Goal: Manage account settings

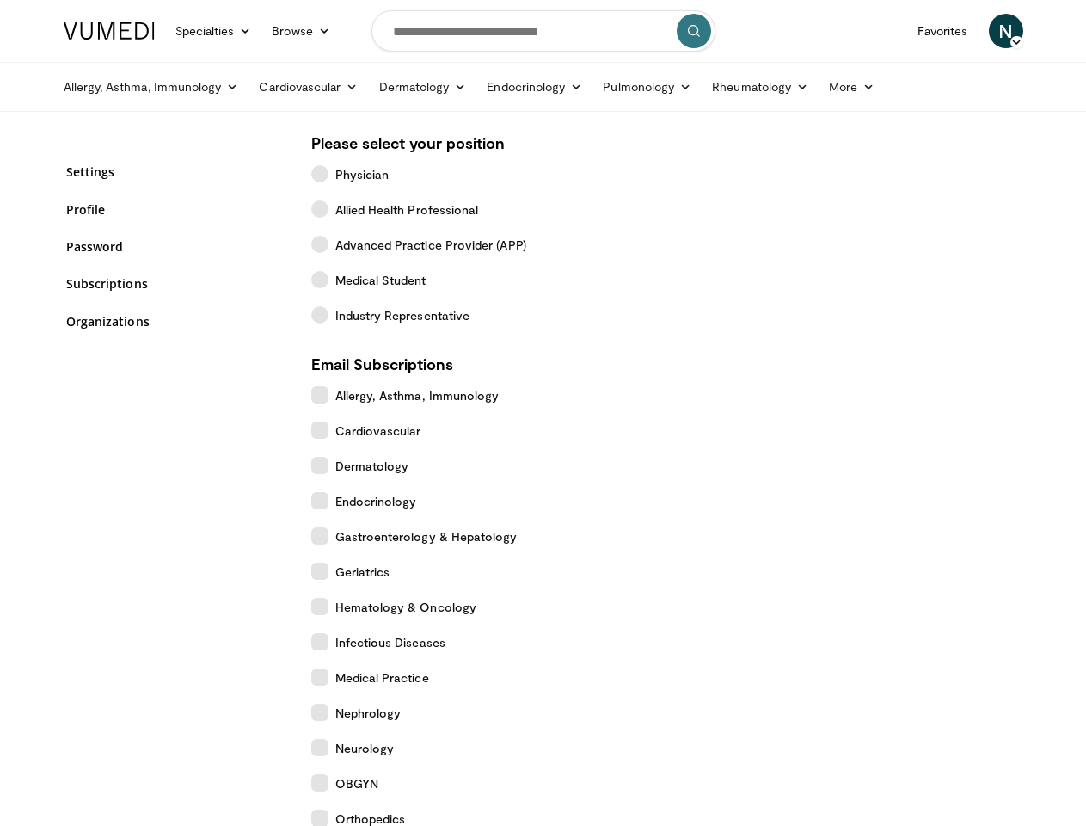
click at [171, 31] on link "Specialties" at bounding box center [213, 31] width 97 height 34
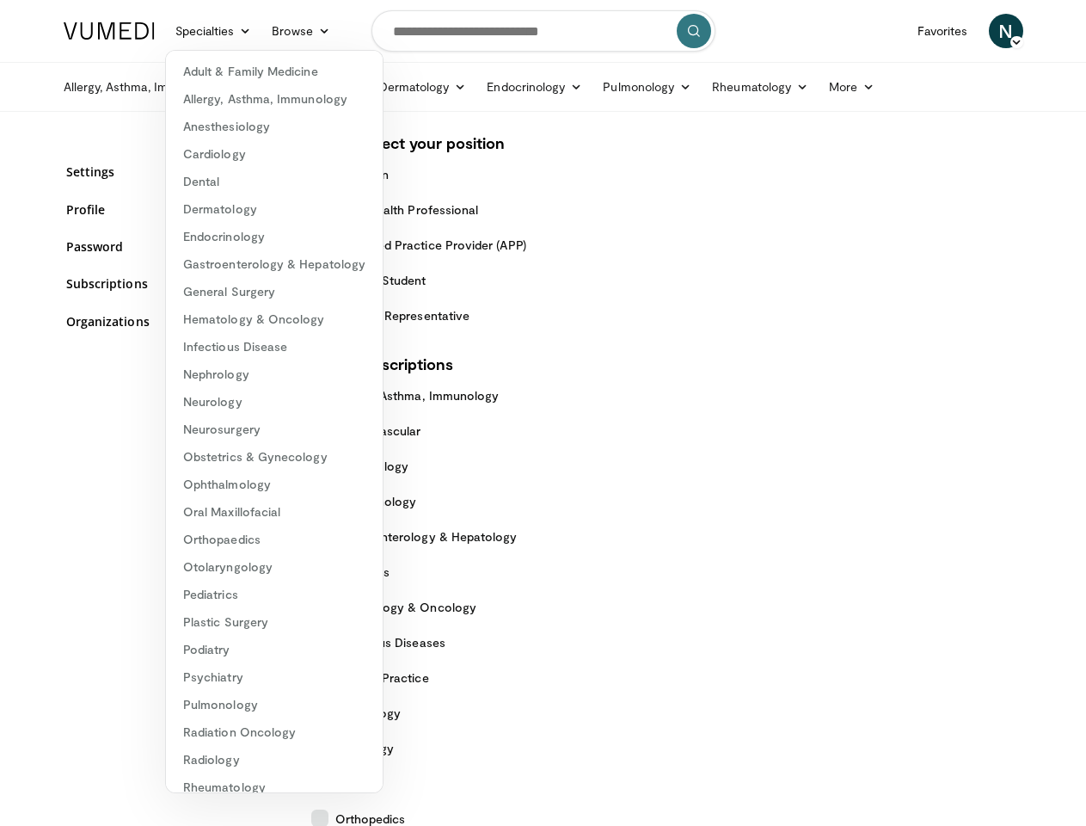
click at [262, 31] on link "Browse" at bounding box center [301, 31] width 79 height 34
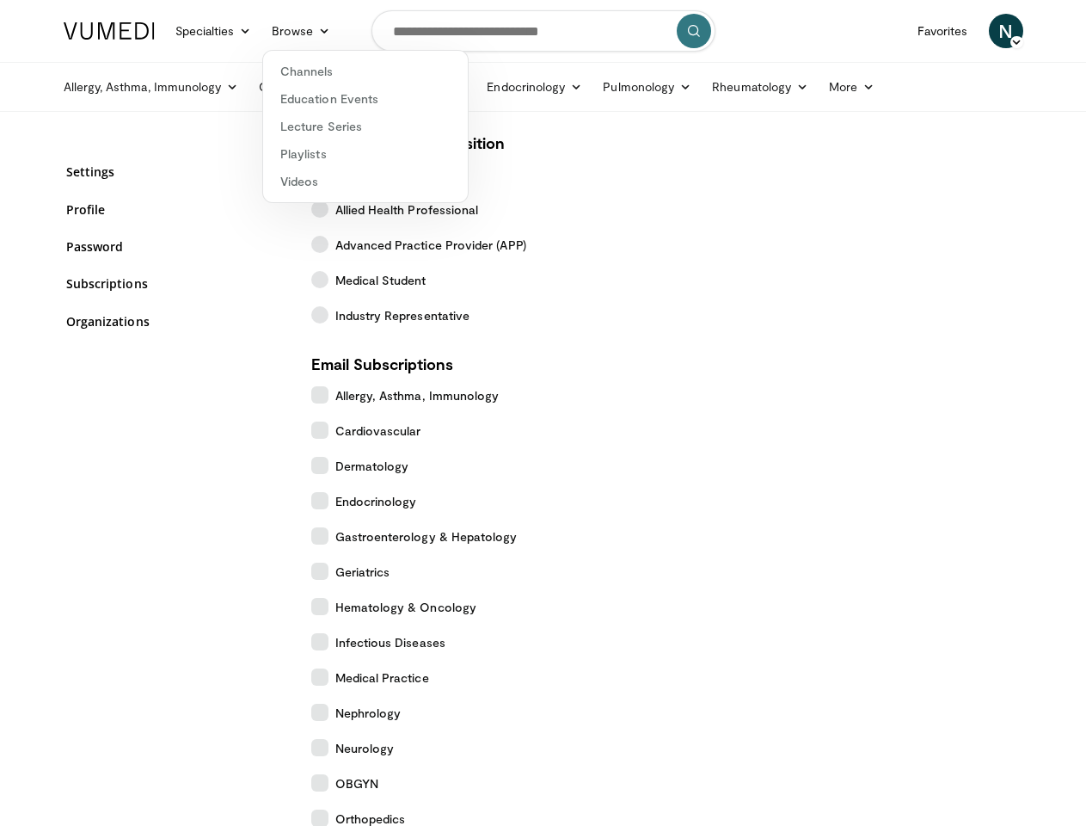
click at [1024, 31] on span "N" at bounding box center [1006, 31] width 34 height 34
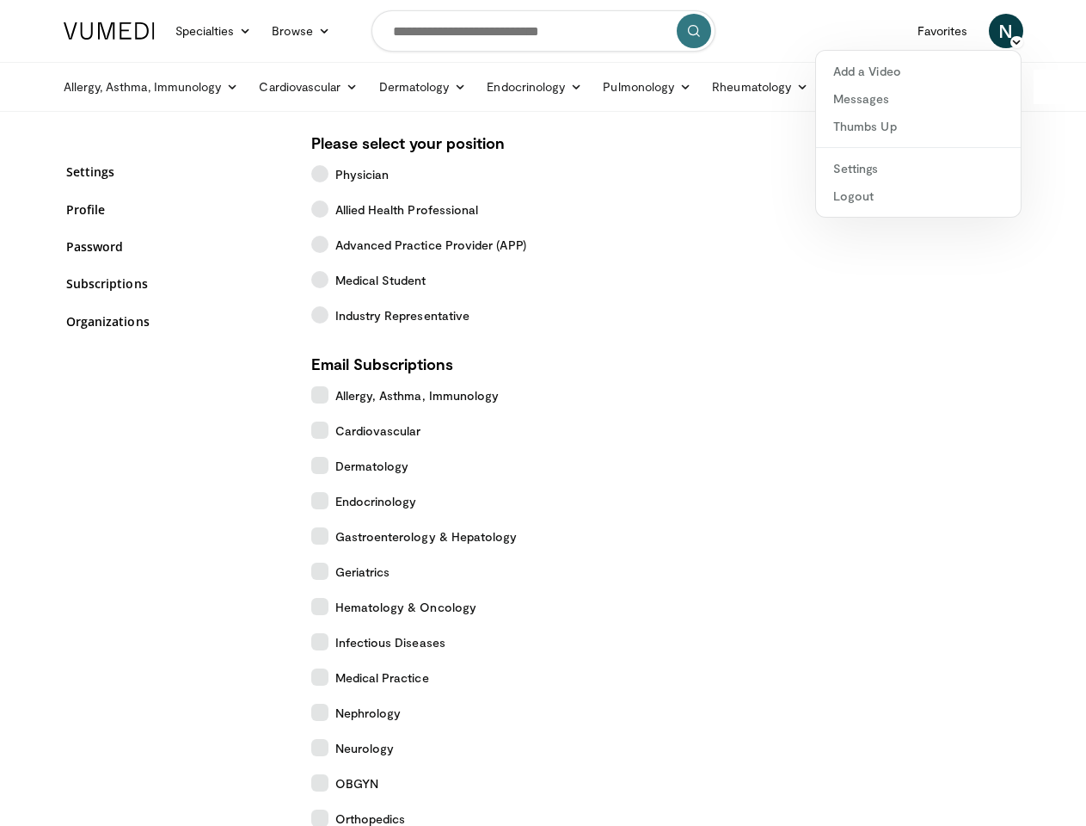
click at [108, 87] on link "Allergy, Asthma, Immunology" at bounding box center [151, 87] width 196 height 34
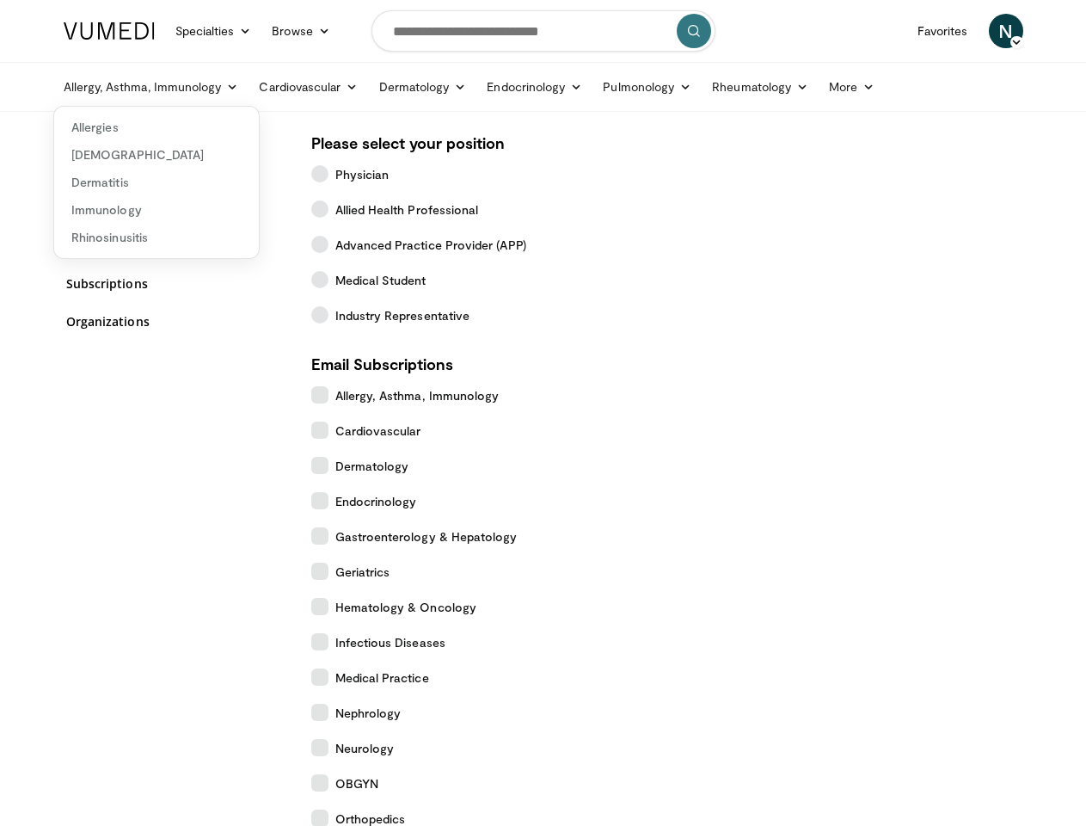
click at [265, 87] on link "Cardiovascular" at bounding box center [309, 87] width 120 height 34
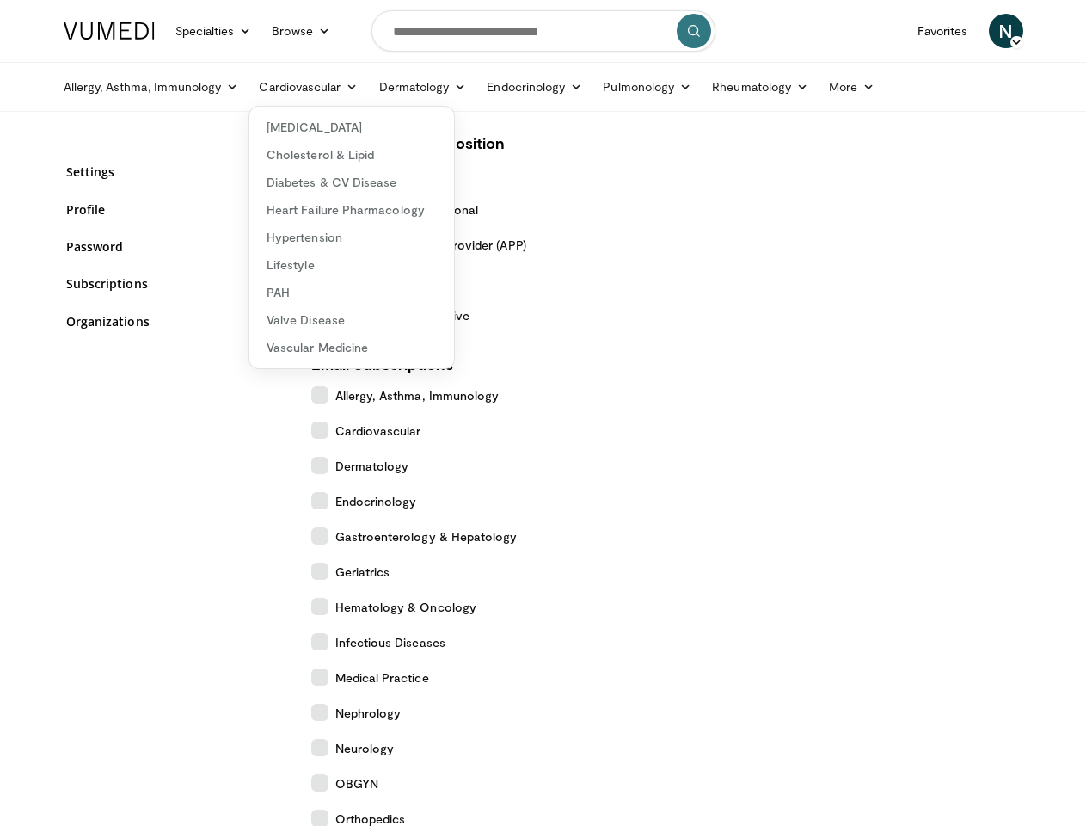
click at [379, 87] on link "Dermatology" at bounding box center [423, 87] width 108 height 34
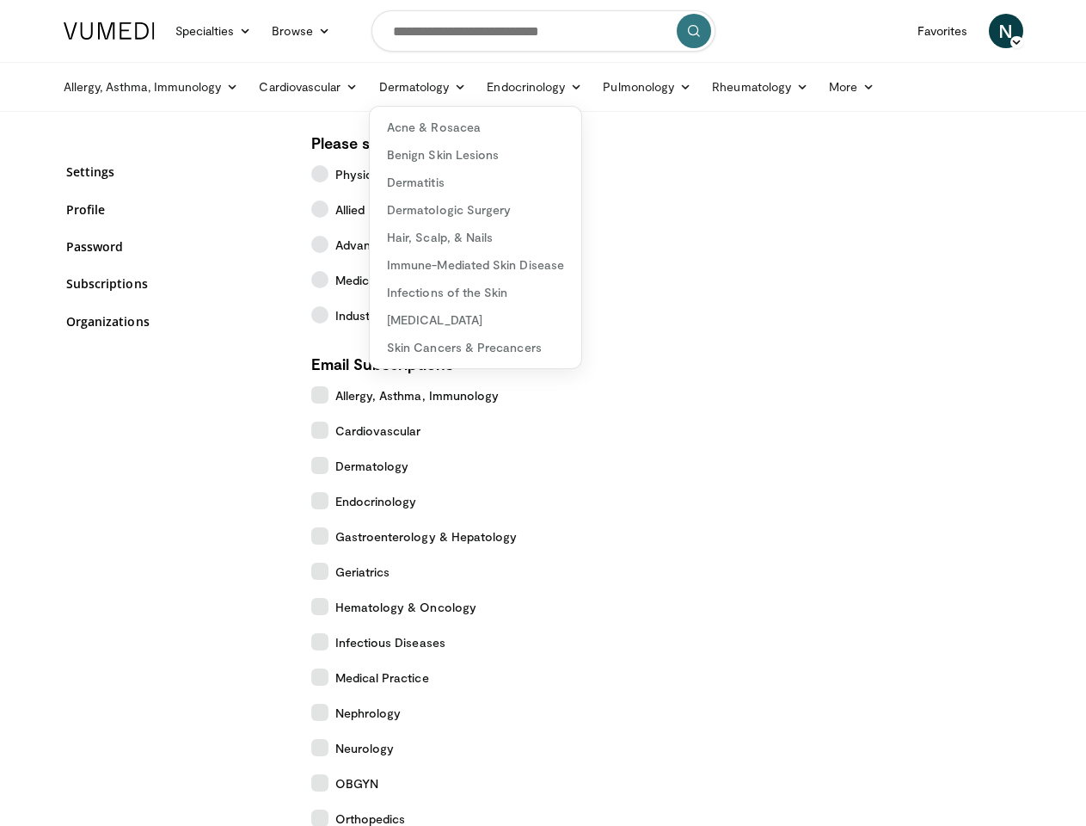
click at [492, 87] on link "Endocrinology" at bounding box center [535, 87] width 116 height 34
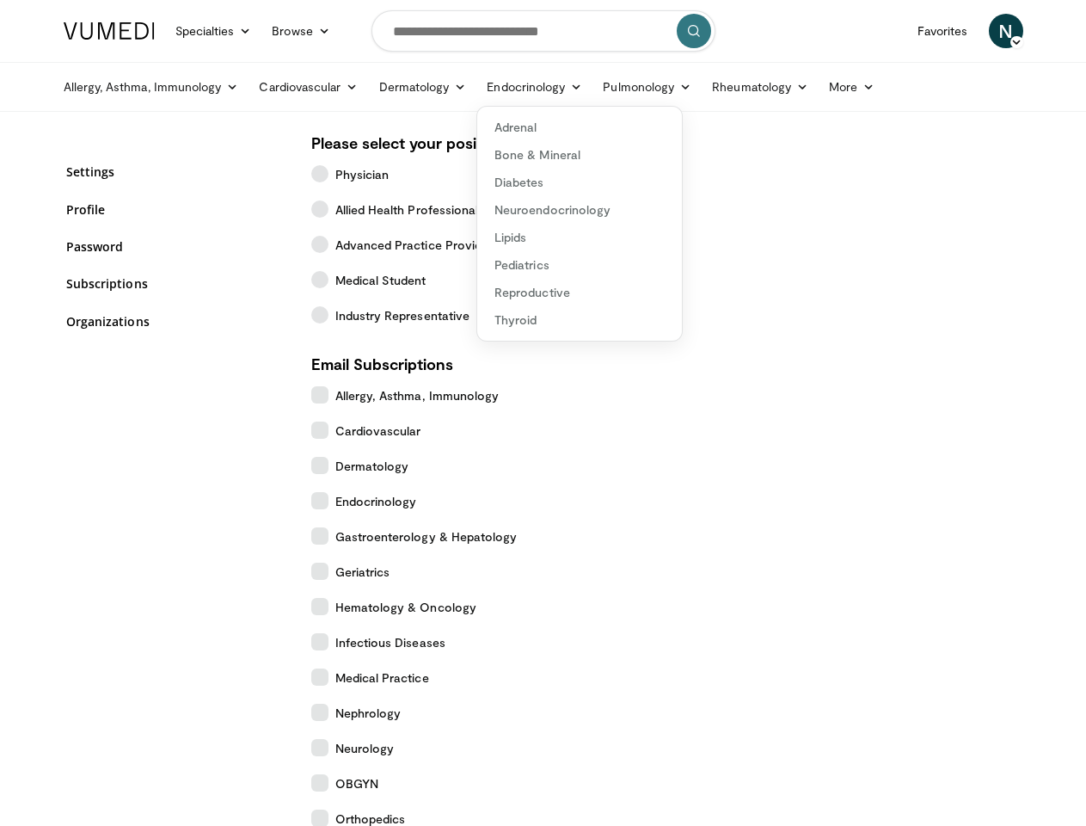
click at [605, 87] on link "Pulmonology" at bounding box center [647, 87] width 109 height 34
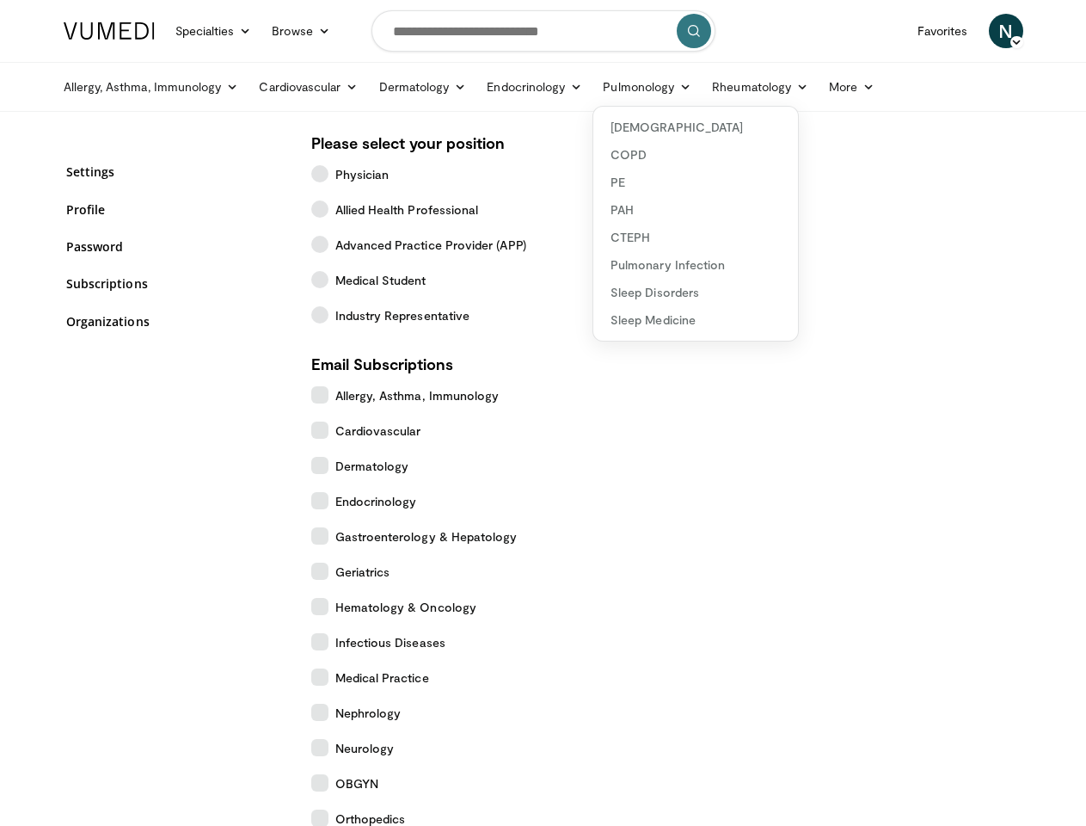
click at [717, 87] on link "Rheumatology" at bounding box center [760, 87] width 117 height 34
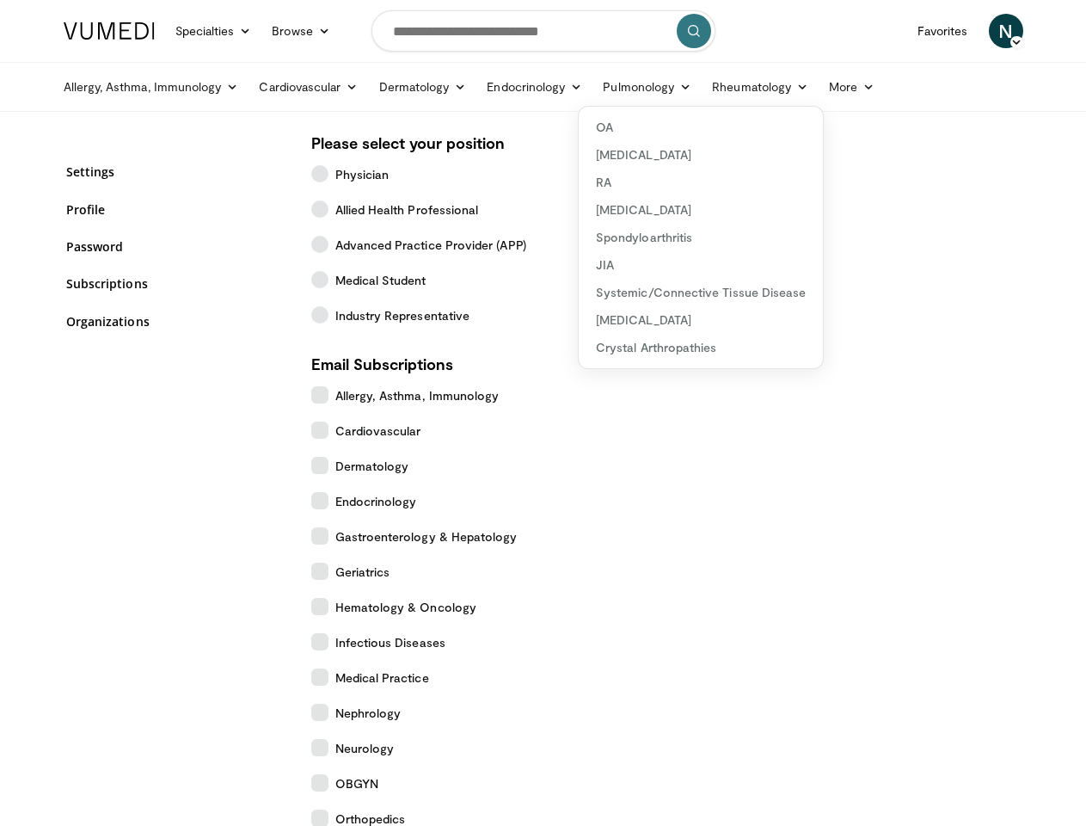
click at [819, 87] on link "More" at bounding box center [852, 87] width 66 height 34
